Goal: Transaction & Acquisition: Download file/media

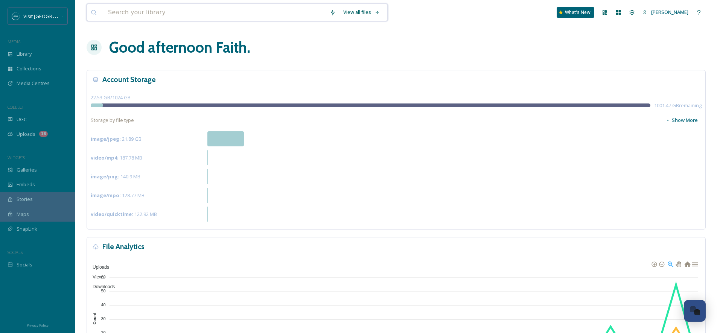
click at [229, 18] on input at bounding box center [215, 12] width 222 height 17
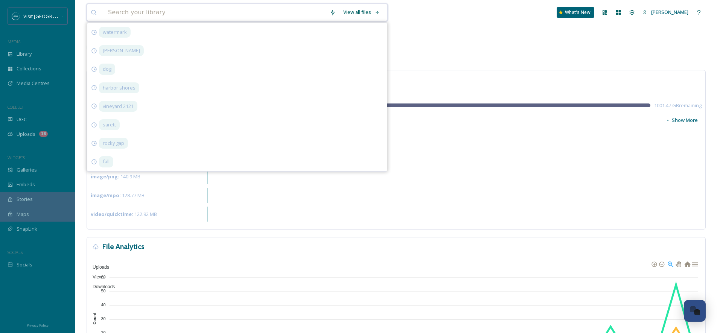
paste input "mymanmeeko_b1ae8adb-7cad-4fab-914c-e1a4e8b8d14b"
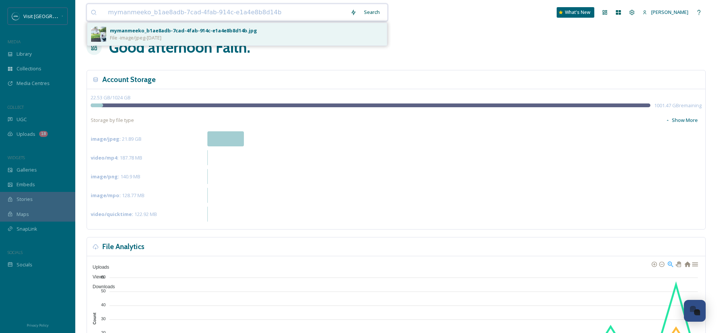
type input "mymanmeeko_b1ae8adb-7cad-4fab-914c-e1a4e8b8d14b"
click at [219, 33] on div "mymanmeeko_b1ae8adb-7cad-4fab-914c-e1a4e8b8d14b.jpg" at bounding box center [183, 30] width 147 height 7
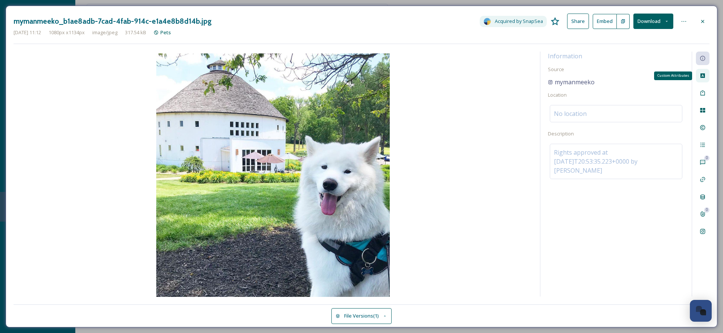
click at [706, 75] on div "Custom Attributes" at bounding box center [703, 76] width 14 height 14
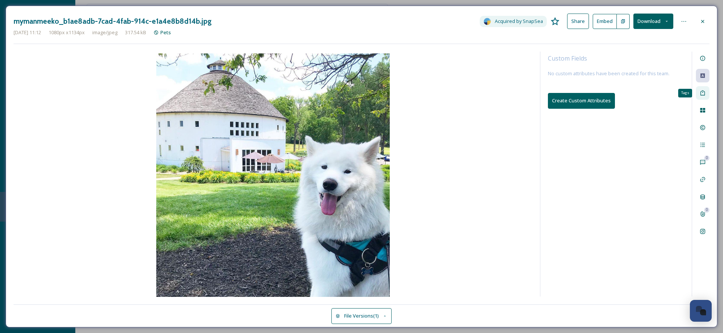
click at [704, 91] on icon at bounding box center [702, 93] width 6 height 6
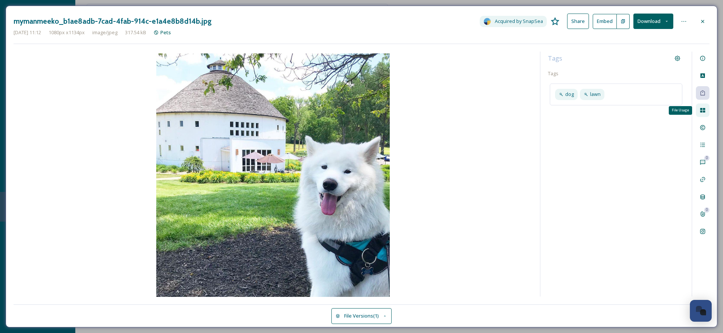
click at [703, 115] on div "File Usage" at bounding box center [703, 111] width 14 height 14
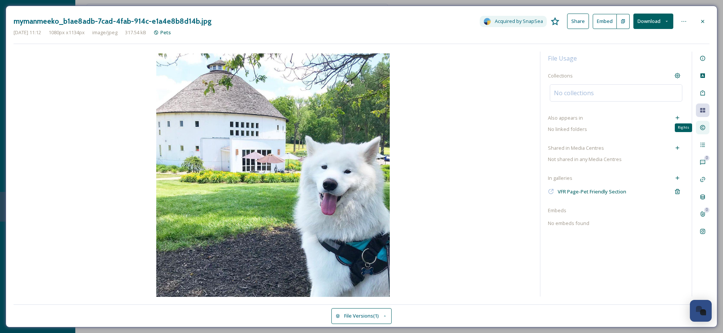
click at [704, 128] on icon at bounding box center [702, 128] width 6 height 6
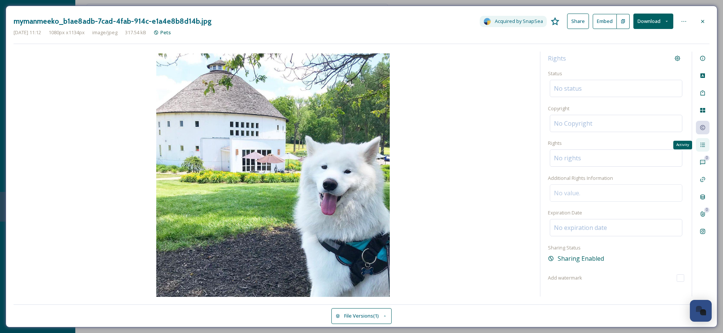
click at [705, 148] on div "Activity" at bounding box center [703, 145] width 14 height 14
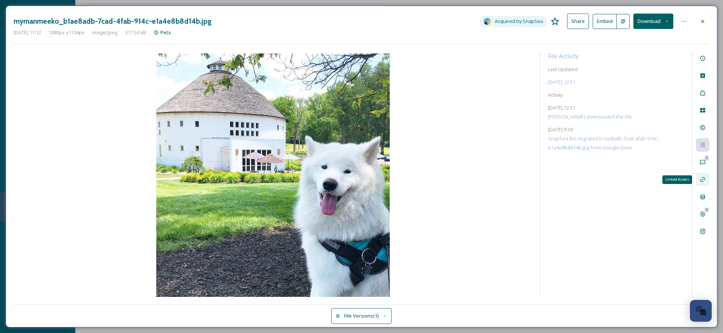
click at [708, 175] on div "Linked Assets" at bounding box center [703, 180] width 14 height 14
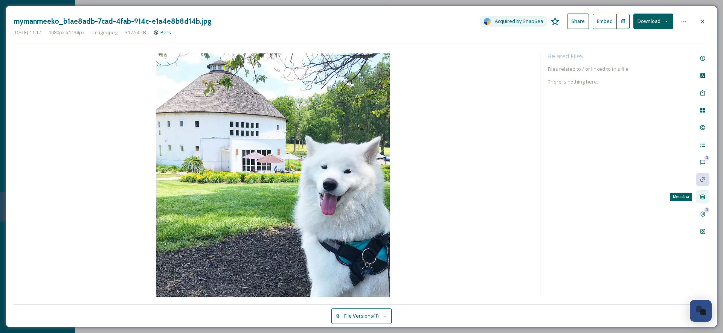
click at [704, 195] on icon at bounding box center [702, 197] width 6 height 6
click at [703, 212] on icon at bounding box center [702, 214] width 6 height 6
click at [705, 219] on div "0 Attachments" at bounding box center [703, 214] width 14 height 14
click at [705, 228] on div "Social Information" at bounding box center [703, 232] width 14 height 14
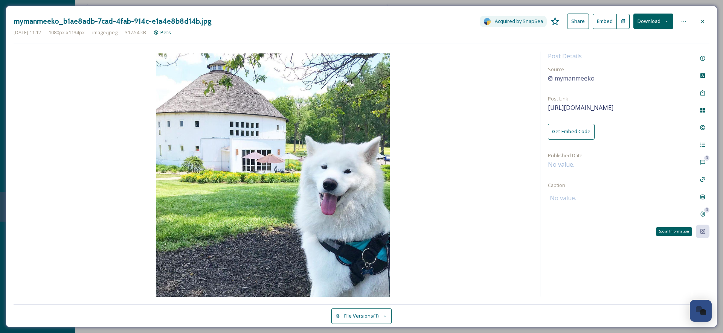
click at [705, 228] on div "Social Information" at bounding box center [703, 232] width 14 height 14
click at [702, 62] on div "Information" at bounding box center [703, 59] width 14 height 14
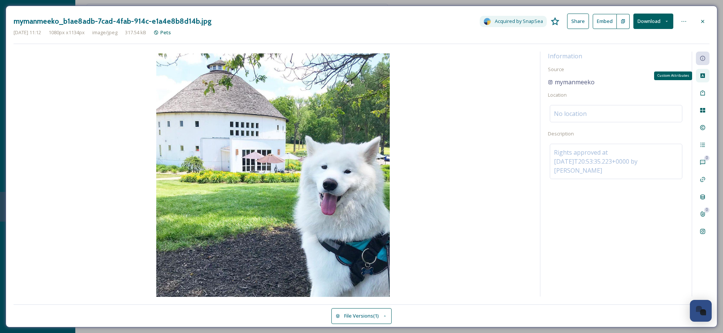
click at [702, 73] on icon at bounding box center [702, 75] width 5 height 5
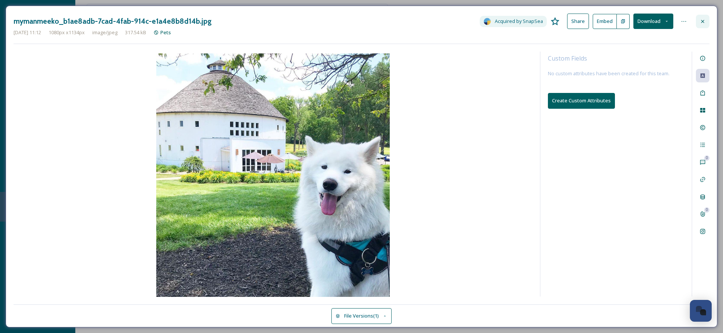
click at [702, 20] on icon at bounding box center [702, 21] width 3 height 3
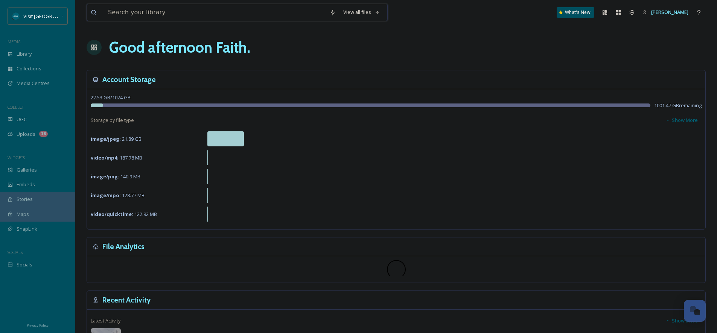
click at [155, 18] on input at bounding box center [215, 12] width 222 height 17
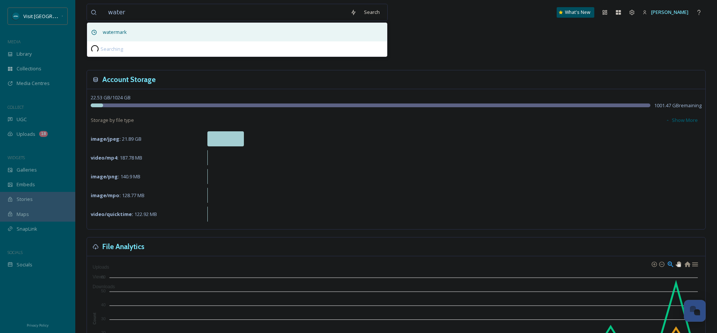
click at [129, 30] on span "watermark" at bounding box center [115, 32] width 32 height 11
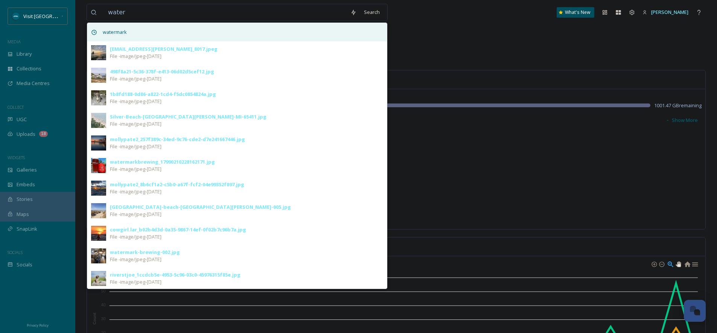
click at [131, 29] on div "watermark" at bounding box center [237, 32] width 300 height 18
click at [301, 39] on div "watermark" at bounding box center [237, 32] width 300 height 18
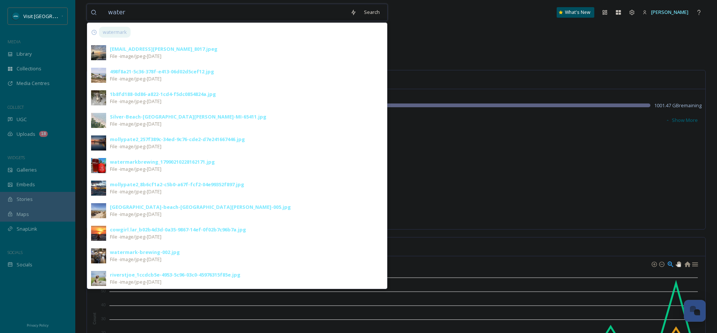
click at [179, 14] on input "water" at bounding box center [225, 12] width 242 height 17
type input "watermark"
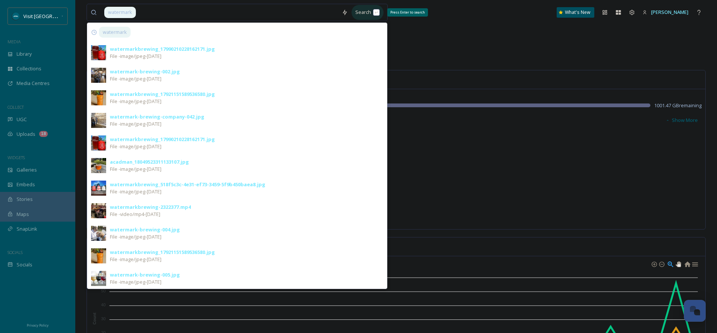
click at [375, 9] on div "Search Press Enter to search" at bounding box center [368, 12] width 32 height 15
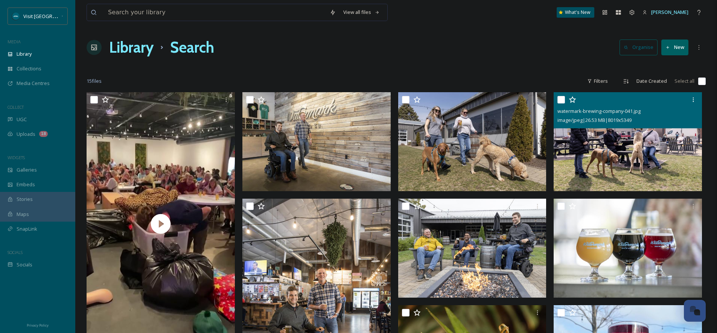
click at [653, 158] on img at bounding box center [628, 141] width 148 height 99
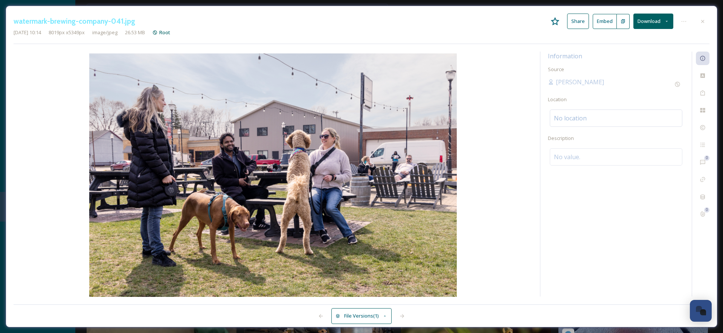
click at [662, 17] on button "Download" at bounding box center [653, 21] width 40 height 15
click at [653, 55] on span "Download Large (2000 x 1334)" at bounding box center [631, 53] width 66 height 7
click at [694, 38] on div "watermark-brewing-company-041.jpg Share Embed [DATE] 10:14 8019 px x 5349 px im…" at bounding box center [362, 29] width 696 height 30
